Goal: Information Seeking & Learning: Find specific fact

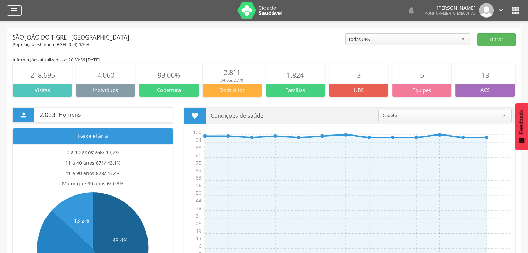
click at [17, 12] on icon "" at bounding box center [14, 10] width 8 height 8
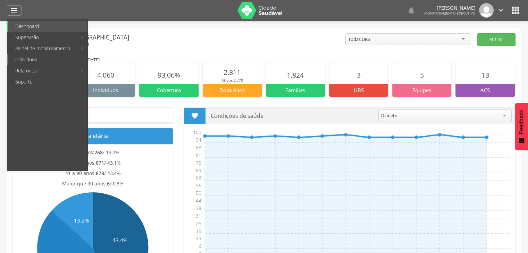
click at [35, 59] on link "Indivíduos" at bounding box center [47, 59] width 79 height 11
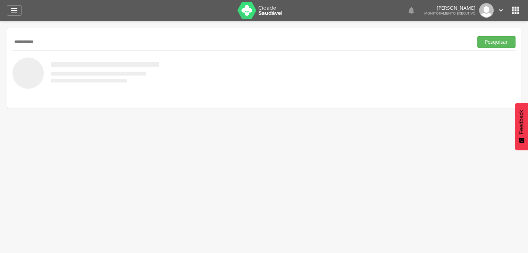
type input "**********"
click at [477, 36] on button "Pesquisar" at bounding box center [496, 42] width 38 height 12
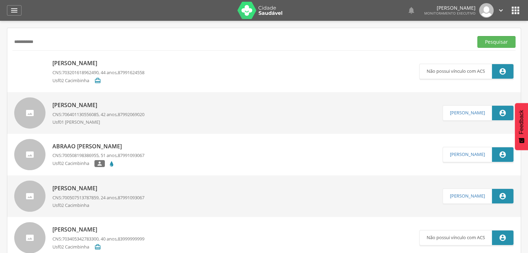
click at [77, 63] on p "[PERSON_NAME]" at bounding box center [98, 63] width 92 height 8
type input "**********"
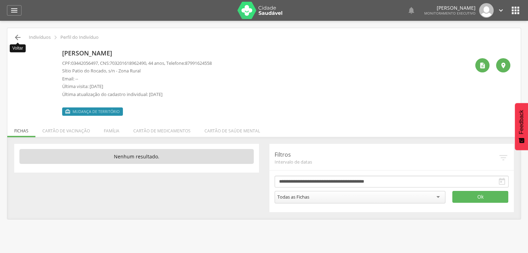
click at [18, 36] on icon "" at bounding box center [18, 37] width 8 height 8
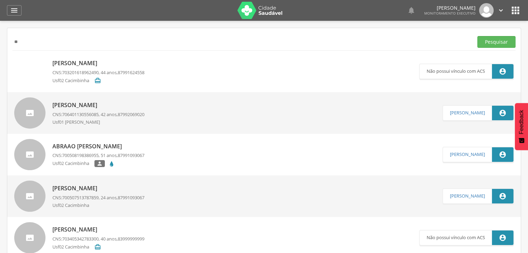
type input "*"
click at [477, 36] on button "Pesquisar" at bounding box center [496, 42] width 38 height 12
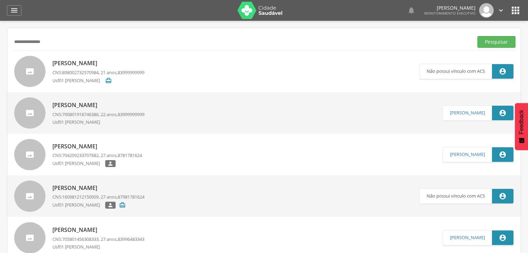
click at [98, 108] on p "[PERSON_NAME]" at bounding box center [98, 105] width 92 height 8
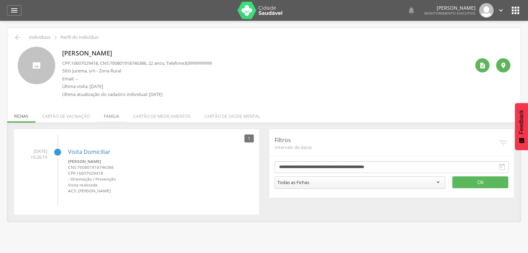
click at [109, 114] on li "Família" at bounding box center [111, 114] width 29 height 16
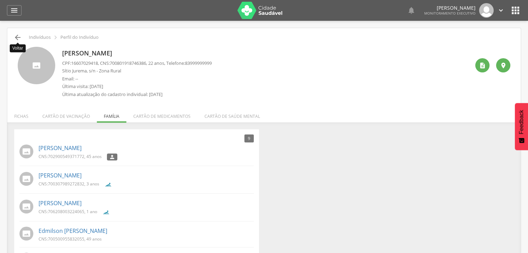
click at [17, 37] on icon "" at bounding box center [18, 37] width 8 height 8
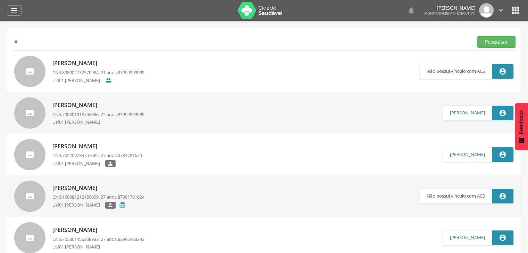
type input "*"
click at [477, 36] on button "Pesquisar" at bounding box center [496, 42] width 38 height 12
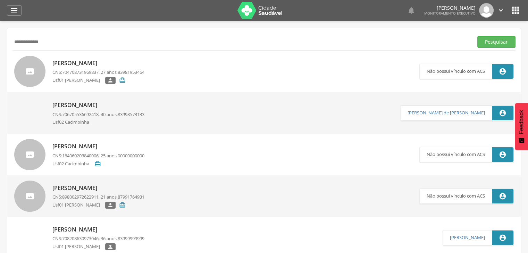
click at [85, 63] on p "[PERSON_NAME]" at bounding box center [98, 63] width 92 height 8
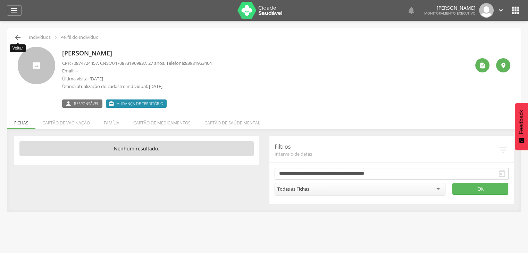
click at [17, 39] on icon "" at bounding box center [18, 37] width 8 height 8
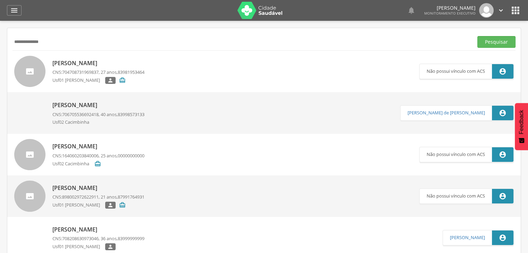
click at [84, 63] on p "[PERSON_NAME]" at bounding box center [98, 63] width 92 height 8
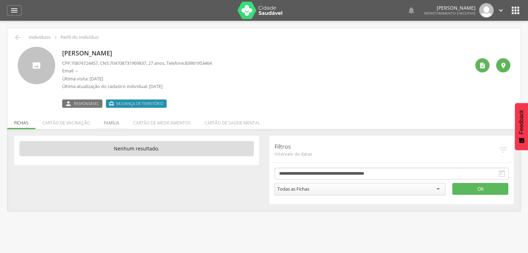
click at [114, 124] on li "Família" at bounding box center [111, 121] width 29 height 16
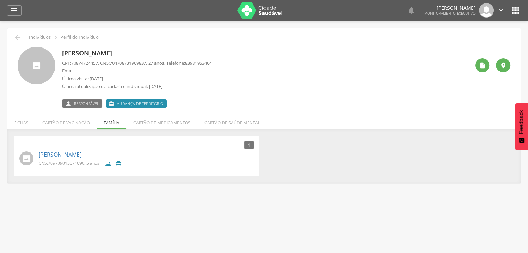
click at [19, 42] on div "[PERSON_NAME] CPF: 70874724457 , CNS: [PHONE_NUMBER] , 27 anos, Telefone: 83981…" at bounding box center [263, 75] width 503 height 66
click at [18, 39] on icon "" at bounding box center [18, 37] width 8 height 8
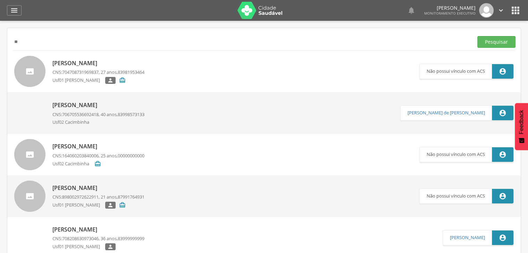
type input "*"
click at [477, 36] on button "Pesquisar" at bounding box center [496, 42] width 38 height 12
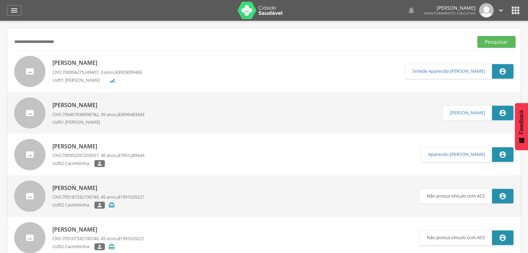
click at [65, 67] on div "[PERSON_NAME] CNS: 700004275249407 , 3 anos, 83920009466 Usf01 [PERSON_NAME]" at bounding box center [96, 71] width 89 height 29
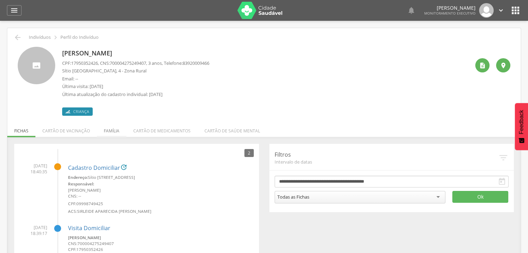
click at [106, 130] on li "Família" at bounding box center [111, 129] width 29 height 16
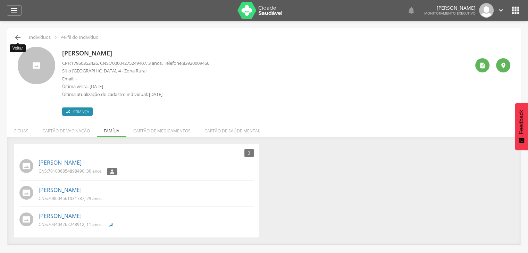
click at [19, 40] on icon "" at bounding box center [18, 37] width 8 height 8
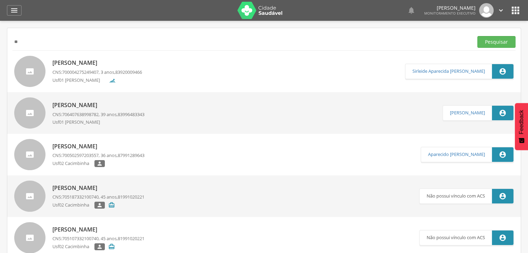
type input "*"
click at [477, 36] on button "Pesquisar" at bounding box center [496, 42] width 38 height 12
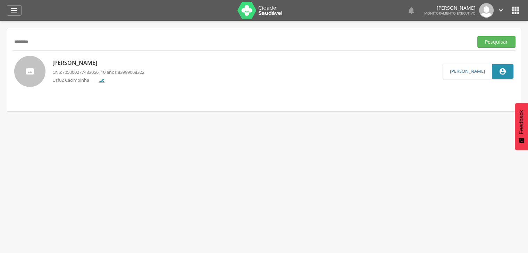
click at [95, 64] on p "[PERSON_NAME]" at bounding box center [98, 63] width 92 height 8
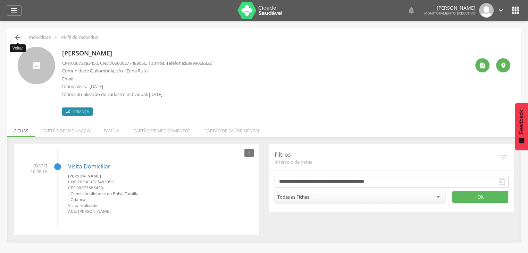
click at [16, 37] on icon "" at bounding box center [18, 37] width 8 height 8
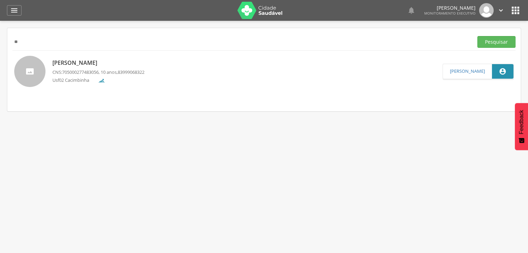
type input "*"
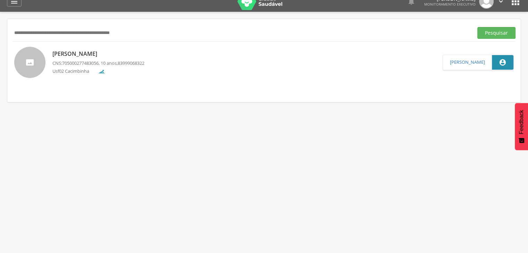
click at [66, 32] on input "text" at bounding box center [241, 33] width 458 height 12
click at [477, 27] on button "Pesquisar" at bounding box center [496, 33] width 38 height 12
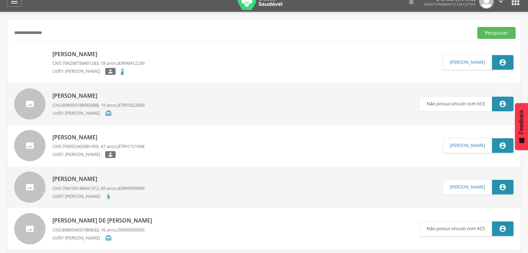
drag, startPoint x: 66, startPoint y: 32, endPoint x: 72, endPoint y: 52, distance: 21.0
click at [72, 52] on p "[PERSON_NAME]" at bounding box center [98, 54] width 92 height 8
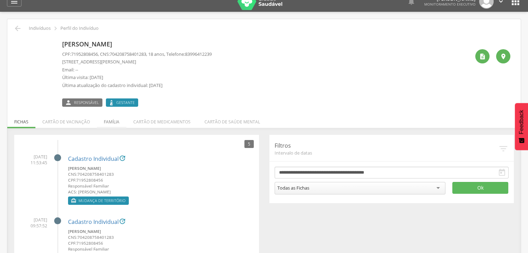
click at [109, 119] on li "Família" at bounding box center [111, 120] width 29 height 16
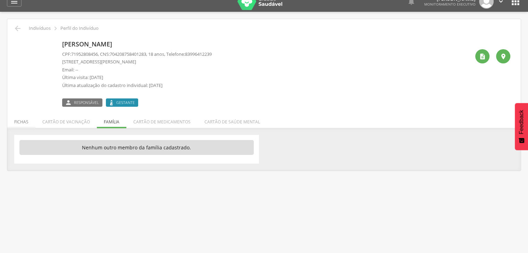
click at [24, 117] on li "Fichas" at bounding box center [21, 120] width 28 height 16
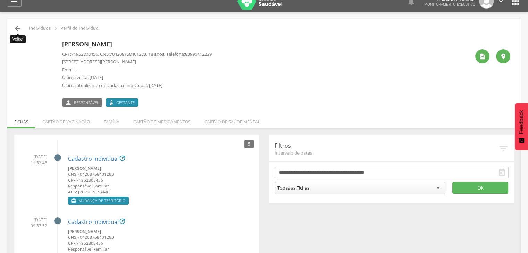
click at [15, 26] on icon "" at bounding box center [18, 28] width 8 height 8
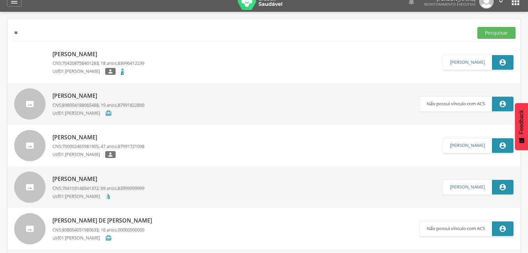
type input "*"
click at [477, 27] on button "Pesquisar" at bounding box center [496, 33] width 38 height 12
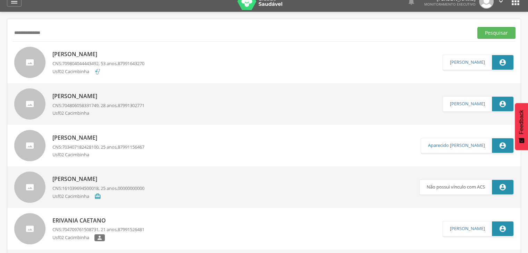
click at [68, 58] on div "[PERSON_NAME] CNS: 709804044443492 , 53 anos, 87991643270 Usf02 Cacimbinha" at bounding box center [98, 62] width 92 height 28
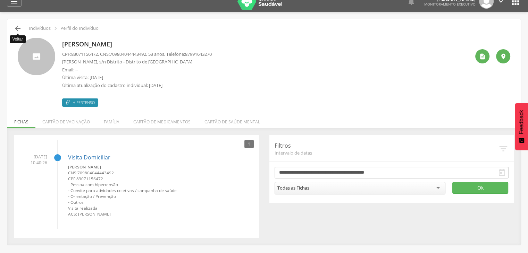
click at [14, 28] on icon "" at bounding box center [18, 28] width 8 height 8
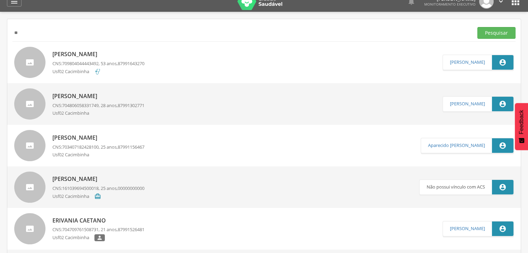
type input "*"
click at [477, 27] on button "Pesquisar" at bounding box center [496, 33] width 38 height 12
type input "*"
click at [477, 27] on button "Pesquisar" at bounding box center [496, 33] width 38 height 12
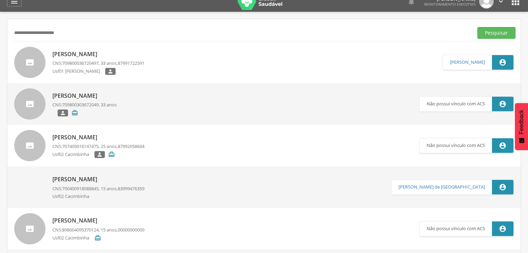
click at [43, 31] on input "**********" at bounding box center [241, 33] width 458 height 12
click at [477, 27] on button "Pesquisar" at bounding box center [496, 33] width 38 height 12
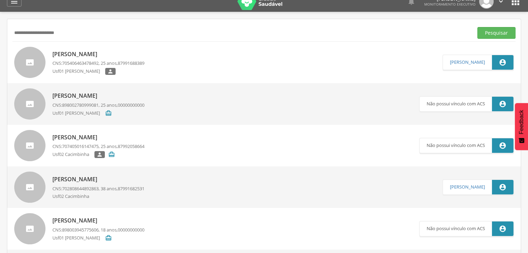
click at [86, 31] on input "**********" at bounding box center [241, 33] width 458 height 12
type input "*"
click at [477, 27] on button "Pesquisar" at bounding box center [496, 33] width 38 height 12
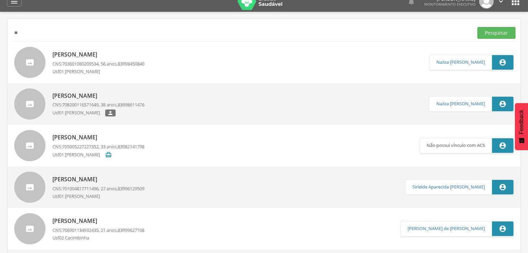
type input "*"
click at [477, 27] on button "Pesquisar" at bounding box center [496, 33] width 38 height 12
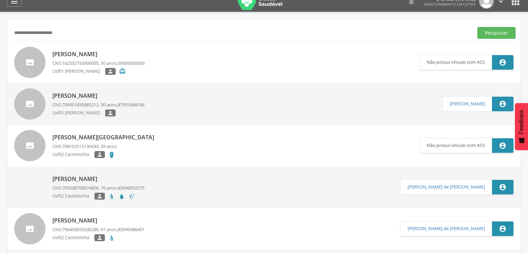
click at [67, 107] on span "709001850885212" at bounding box center [80, 105] width 36 height 6
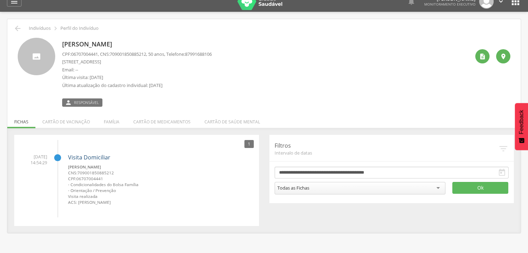
click at [95, 157] on link "Visita Domiciliar" at bounding box center [89, 158] width 42 height 8
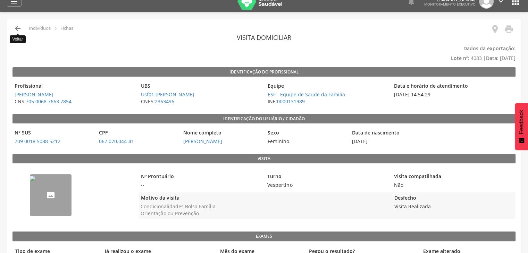
click at [21, 28] on icon "" at bounding box center [18, 28] width 8 height 8
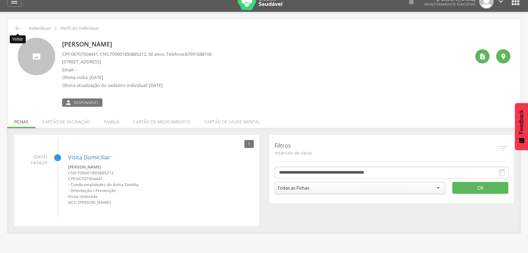
click at [21, 28] on icon "" at bounding box center [18, 28] width 8 height 8
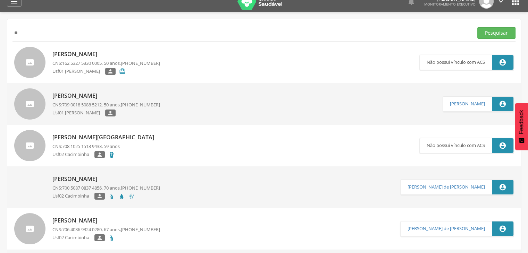
type input "*"
click at [477, 27] on button "Pesquisar" at bounding box center [496, 33] width 38 height 12
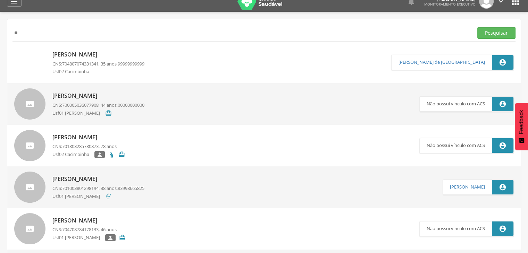
type input "*"
click at [477, 27] on button "Pesquisar" at bounding box center [496, 33] width 38 height 12
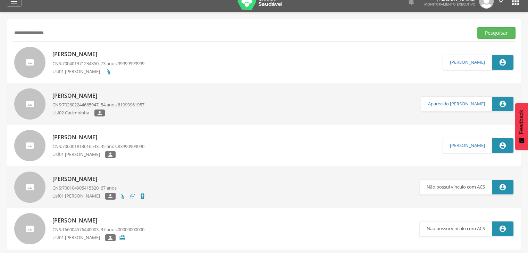
click at [62, 28] on input "**********" at bounding box center [241, 33] width 458 height 12
type input "*"
